Goal: Obtain resource: Obtain resource

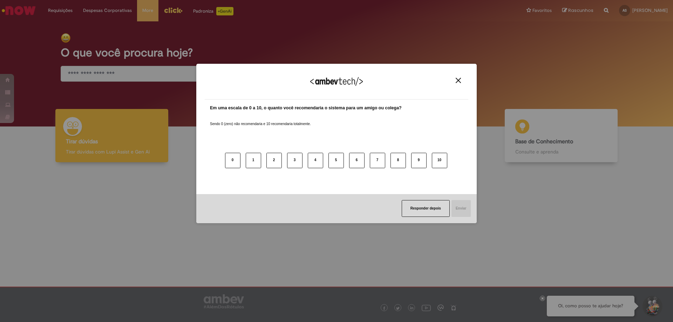
click at [457, 81] on img "Close" at bounding box center [458, 80] width 5 height 5
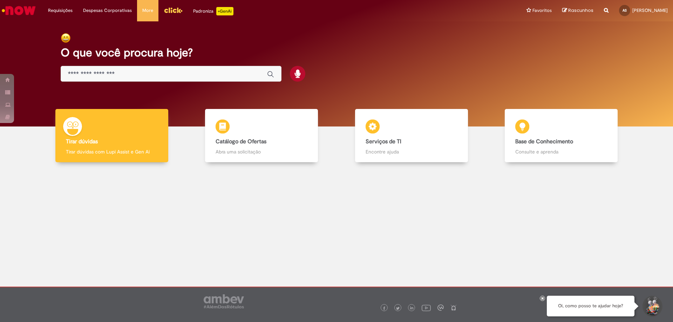
click at [118, 73] on input "Basta digitar aqui" at bounding box center [164, 74] width 192 height 8
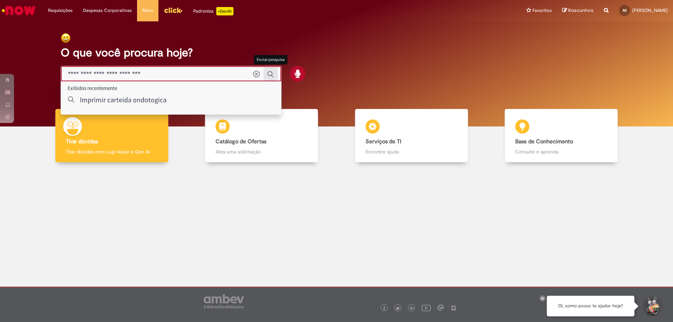
type input "**********"
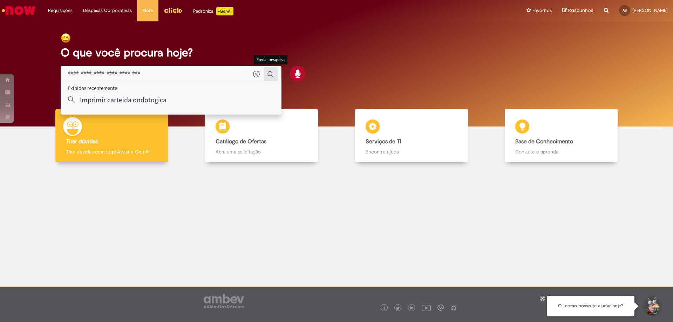
click at [273, 76] on icon "Enviar pesquisa" at bounding box center [270, 74] width 7 height 7
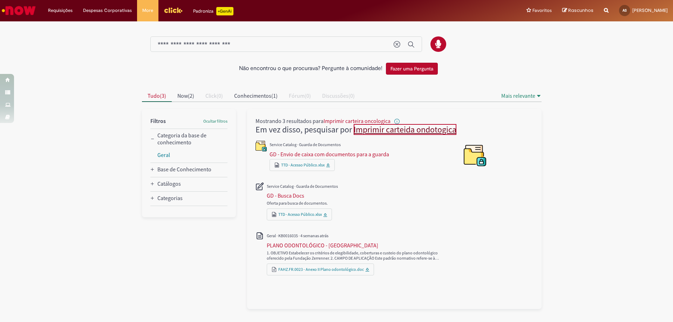
click at [394, 128] on link "Imprimir carteida ondotogica" at bounding box center [405, 129] width 103 height 11
click at [303, 163] on link "TTD - Acesso Público.xlsx" at bounding box center [302, 164] width 43 height 5
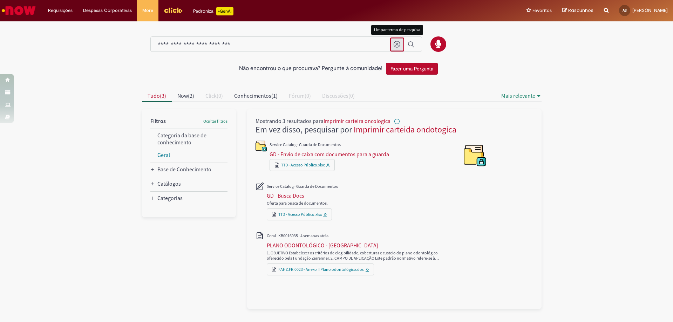
click at [398, 47] on icon "Limpar termo de pesquisa" at bounding box center [397, 44] width 7 height 7
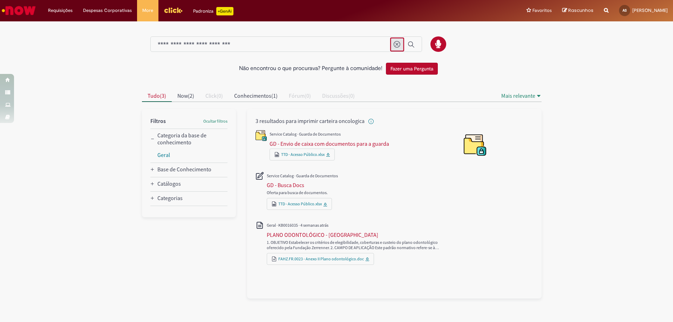
click at [220, 45] on input "**********" at bounding box center [272, 45] width 229 height 8
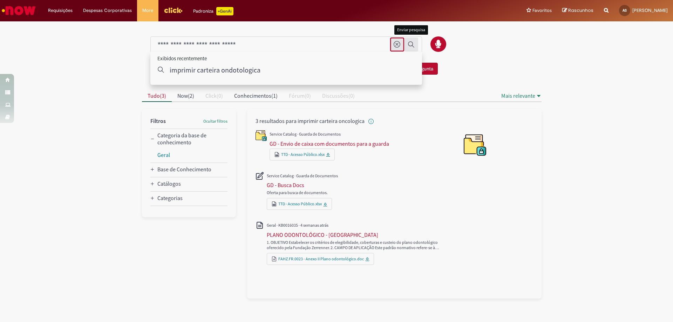
type input "**********"
click at [410, 44] on icon "Enviar pesquisa" at bounding box center [411, 44] width 7 height 7
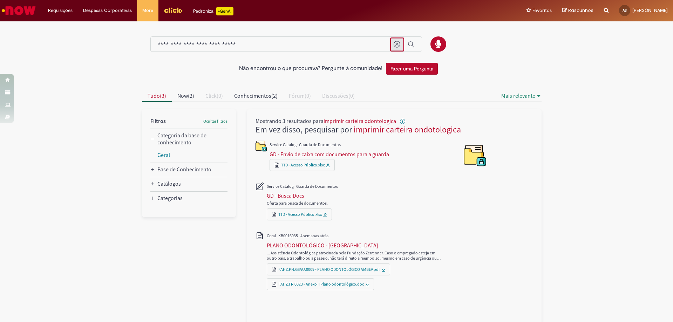
scroll to position [2, 0]
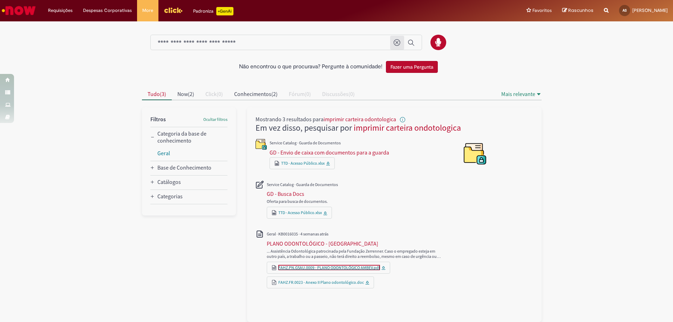
click at [329, 269] on link "FAHZ.PN.GSAU.0009 - PLANO ODONTOLÓGICO AMBEV.pdf" at bounding box center [329, 267] width 102 height 5
click at [327, 283] on link "FAHZ.FR.0023 - Anexo II Plano odontológico.doc" at bounding box center [321, 282] width 86 height 5
drag, startPoint x: 348, startPoint y: 269, endPoint x: 532, endPoint y: 230, distance: 187.4
click at [532, 230] on div "Mostrando 3 resultados para Em vez disso, pesquisar por" at bounding box center [394, 214] width 294 height 215
click at [271, 266] on icon "All" at bounding box center [274, 268] width 6 height 6
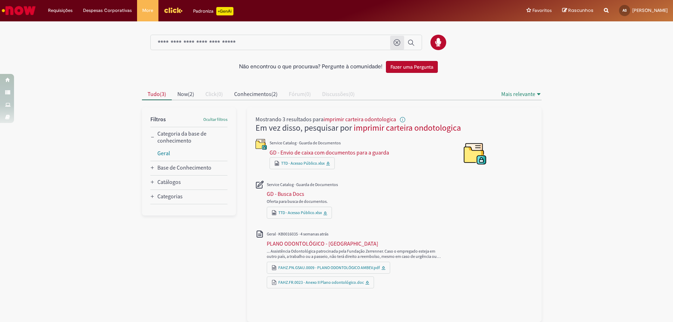
click at [271, 266] on icon "All" at bounding box center [274, 268] width 6 height 6
click at [271, 267] on icon "All" at bounding box center [274, 268] width 6 height 6
click at [271, 268] on icon "All" at bounding box center [274, 268] width 6 height 6
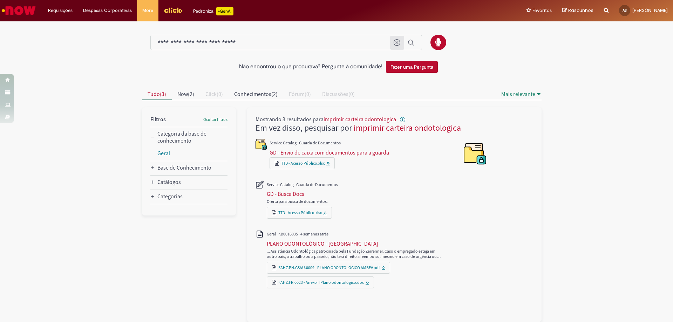
click at [271, 268] on icon "All" at bounding box center [274, 268] width 6 height 6
click at [604, 10] on icon "Search from all sources" at bounding box center [606, 6] width 5 height 13
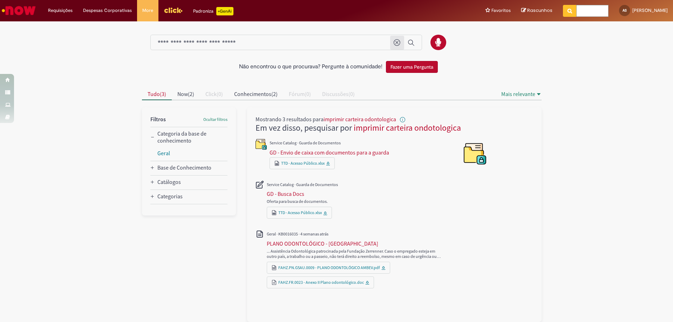
click at [611, 74] on div "Não encontrou o que procurava? Pergunte à comunidade! Fazer uma Pergunta Cancel…" at bounding box center [336, 171] width 673 height 301
drag, startPoint x: 501, startPoint y: 50, endPoint x: 509, endPoint y: 47, distance: 8.8
click at [501, 51] on div at bounding box center [342, 44] width 410 height 18
